Goal: Contribute content: Add original content to the website for others to see

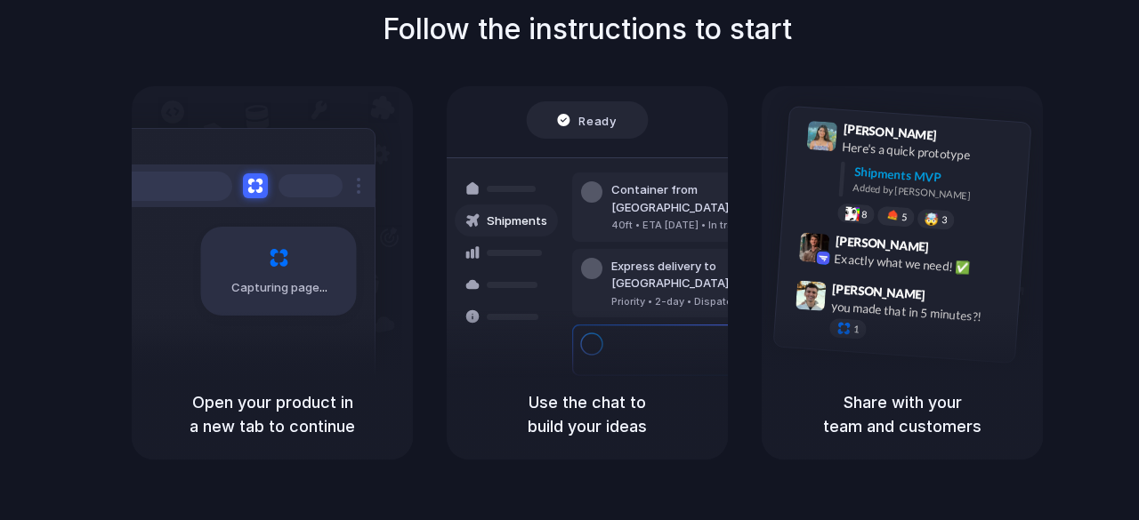
click at [261, 279] on span "Capturing page" at bounding box center [280, 288] width 99 height 18
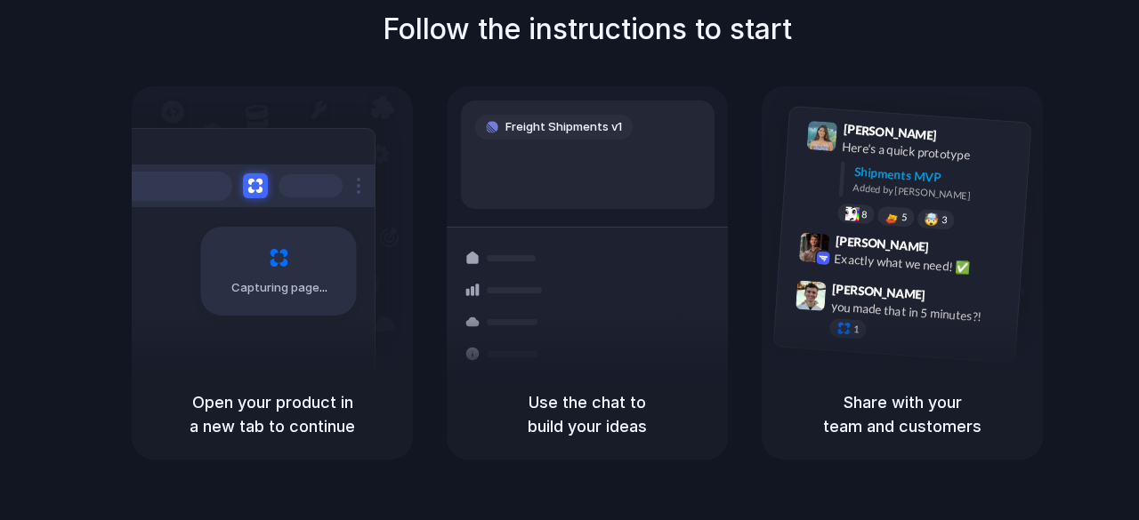
click at [641, 339] on div "Container from [GEOGRAPHIC_DATA] 40ft • ETA [DATE] • In transit Express deliver…" at bounding box center [652, 352] width 189 height 249
click at [575, 184] on div "Freight Shipments v1 Add our new shipments ta |" at bounding box center [588, 155] width 254 height 109
click at [575, 184] on div "Freight Shipments v1 Add our new shipments tab based on th |" at bounding box center [588, 155] width 254 height 109
click at [569, 261] on div at bounding box center [569, 261] width 0 height 0
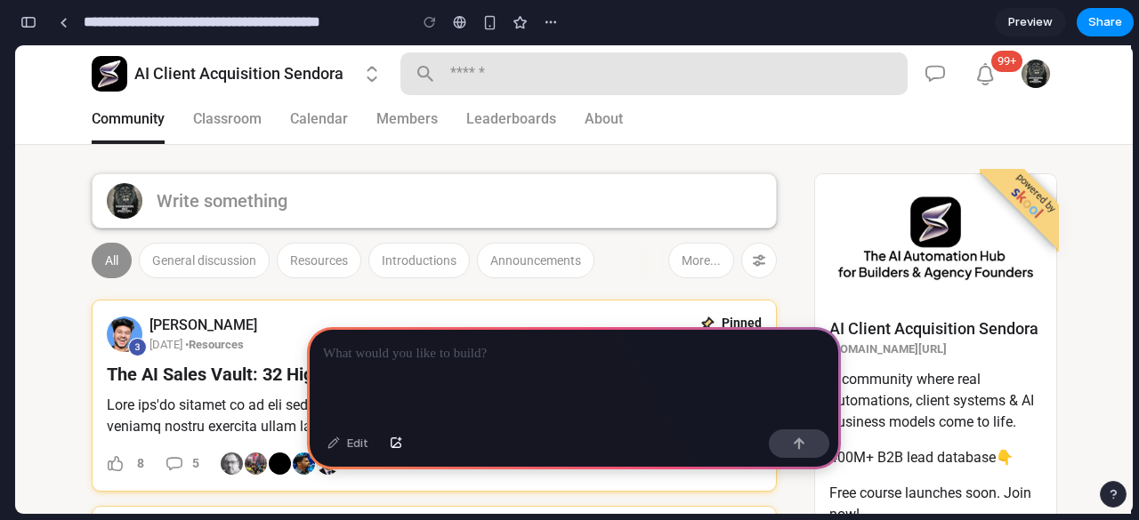
click at [612, 366] on div at bounding box center [574, 374] width 534 height 95
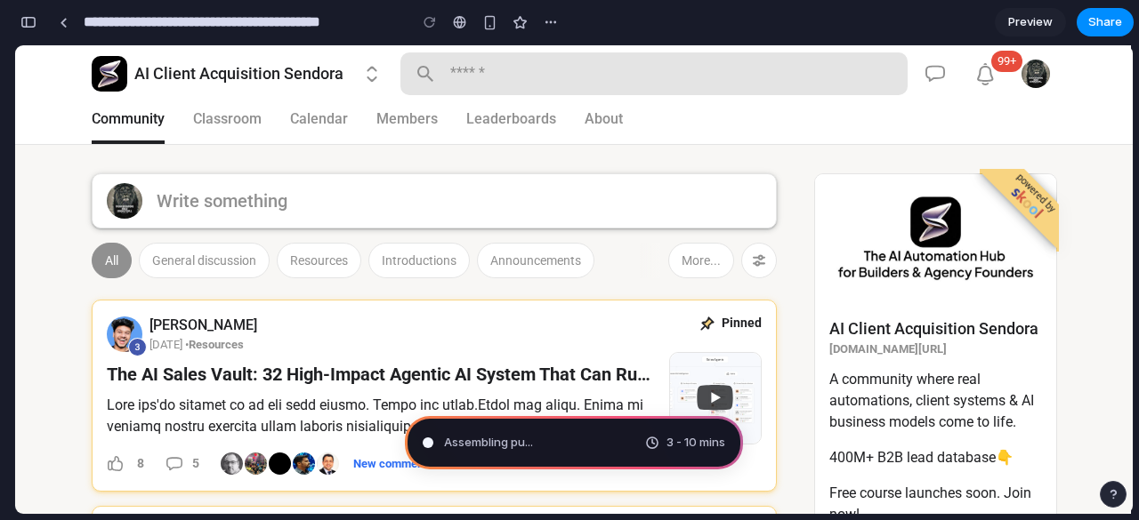
type input "**********"
